Goal: Complete application form

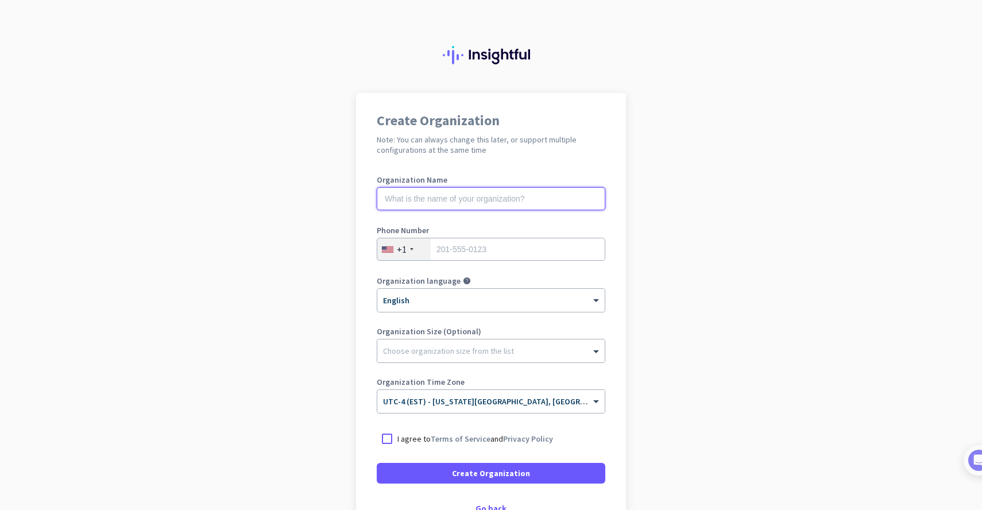
click at [450, 197] on input "text" at bounding box center [491, 198] width 229 height 23
type input "t"
type input "Mercor"
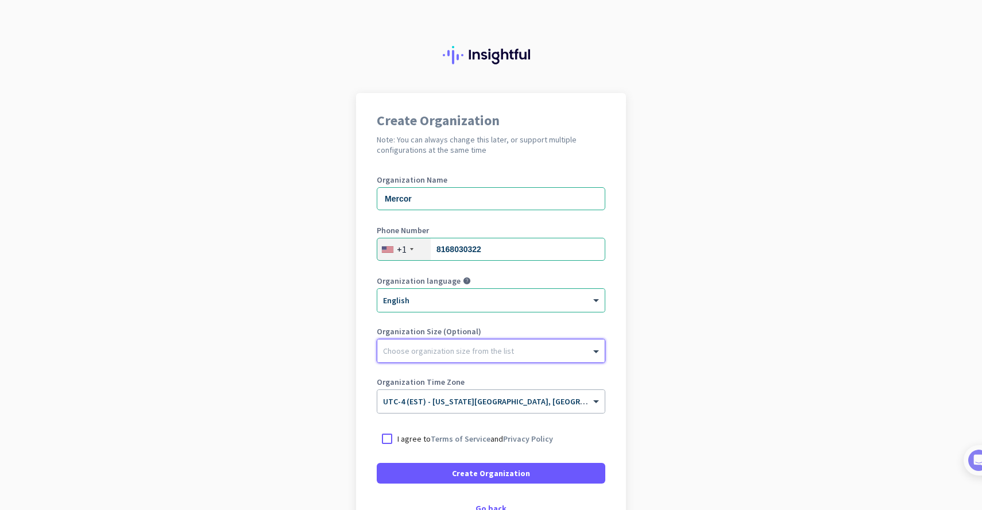
click at [486, 342] on div at bounding box center [490, 347] width 227 height 11
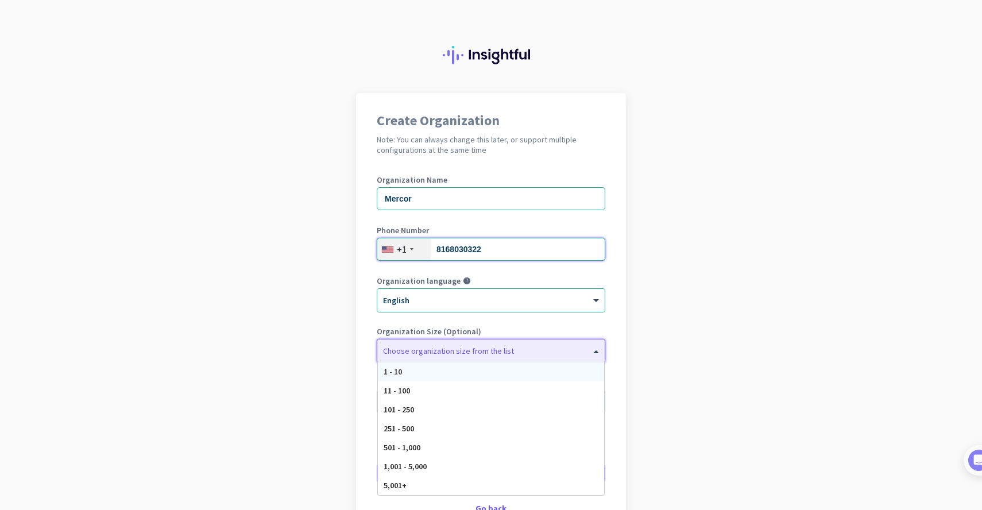
click at [483, 257] on input "8168030322" at bounding box center [491, 249] width 229 height 23
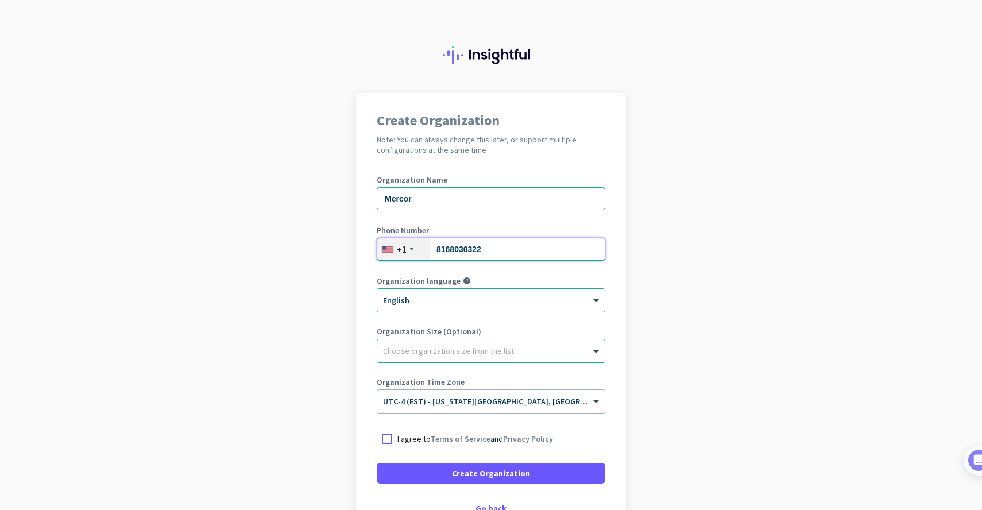
click at [483, 257] on input "8168030322" at bounding box center [491, 249] width 229 height 23
click at [534, 345] on div at bounding box center [490, 347] width 227 height 11
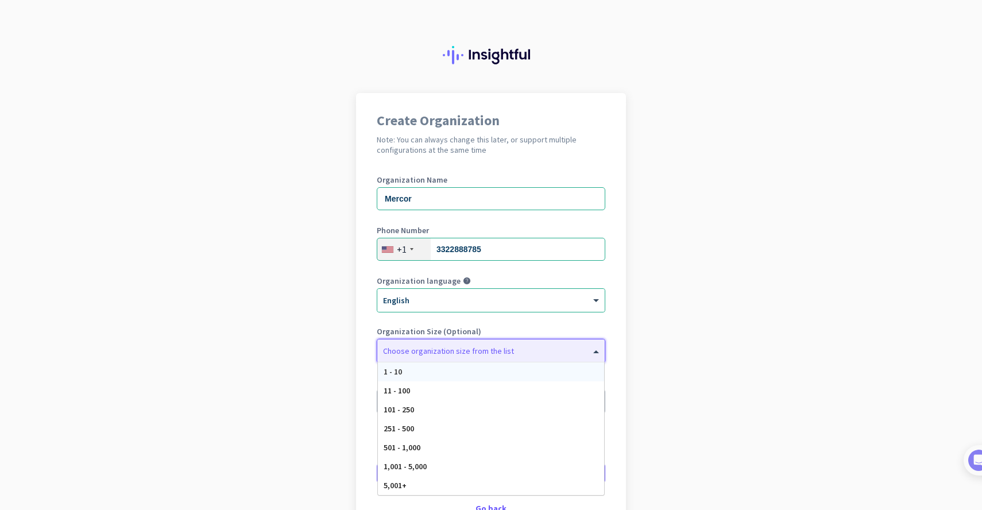
click at [513, 219] on div "Organization Name Mercor" at bounding box center [491, 199] width 229 height 46
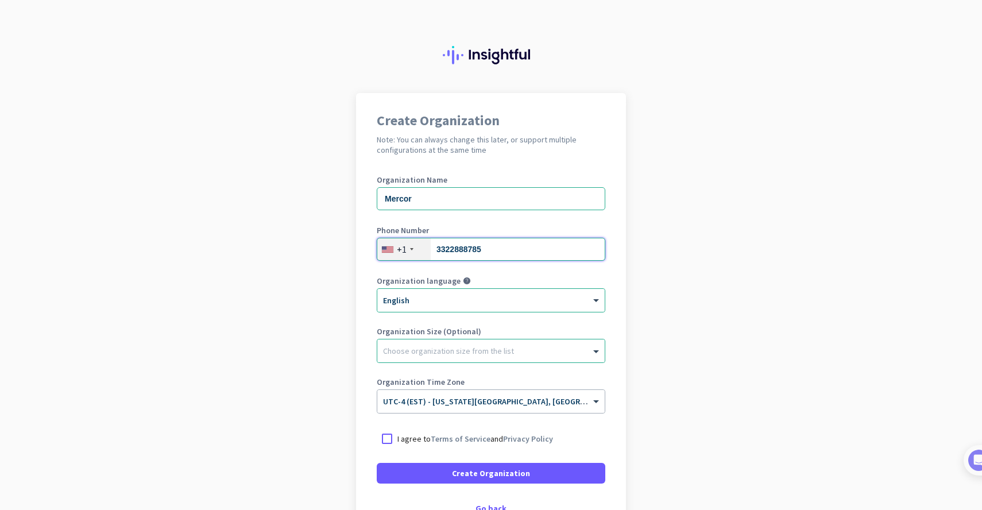
click at [513, 246] on input "3322888785" at bounding box center [491, 249] width 229 height 23
type input "8168030"
